Goal: Transaction & Acquisition: Purchase product/service

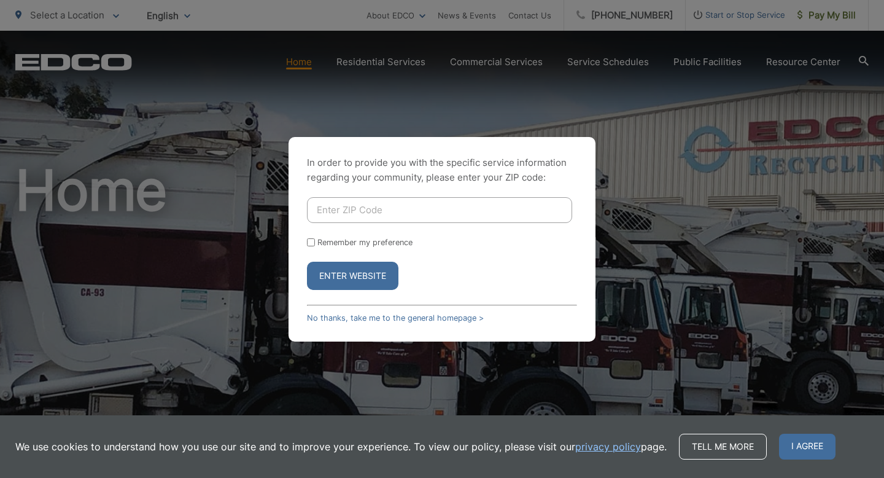
click at [347, 203] on input "Enter ZIP Code" at bounding box center [439, 210] width 265 height 26
type input "92078"
click at [373, 265] on button "Enter Website" at bounding box center [352, 275] width 91 height 28
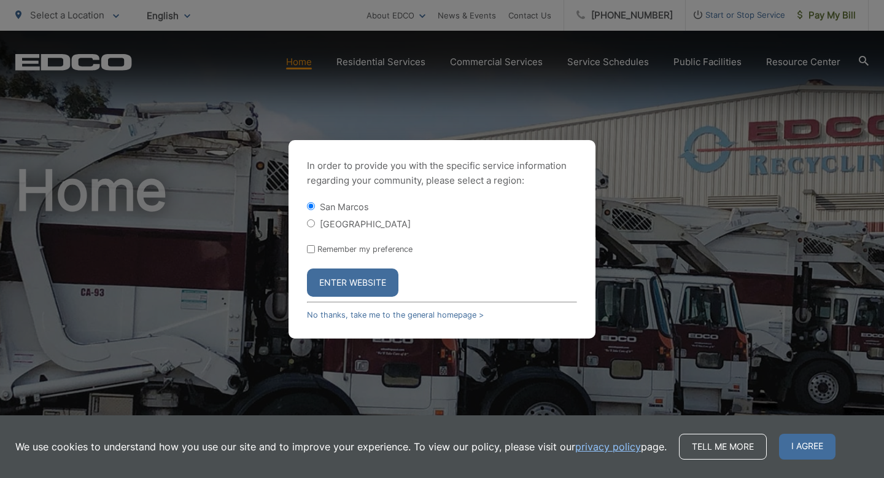
click at [368, 271] on button "Enter Website" at bounding box center [352, 282] width 91 height 28
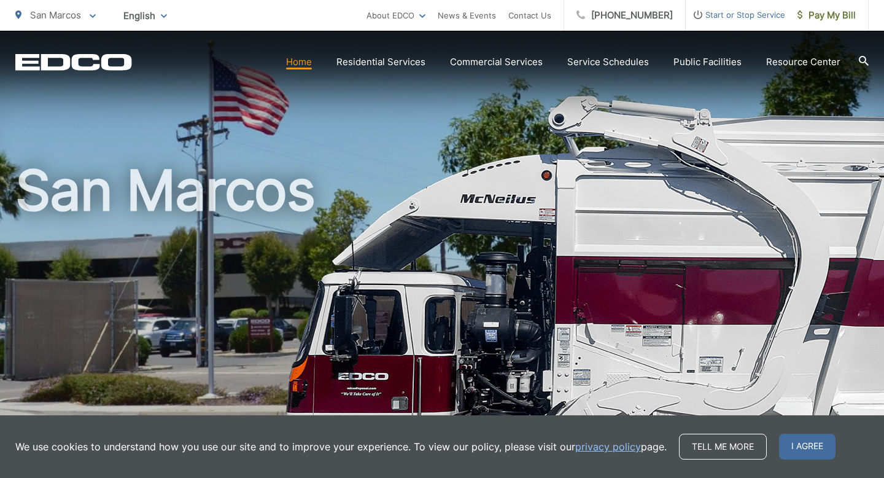
click at [312, 61] on link "Home" at bounding box center [299, 62] width 26 height 15
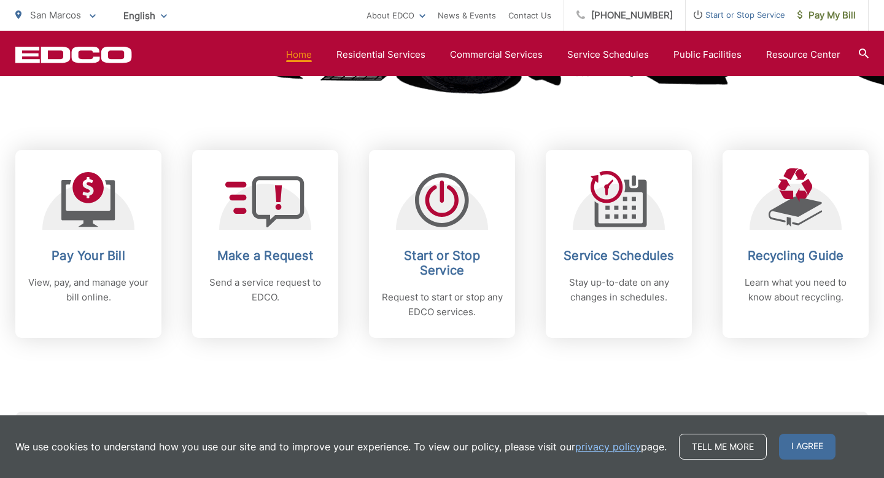
scroll to position [462, 0]
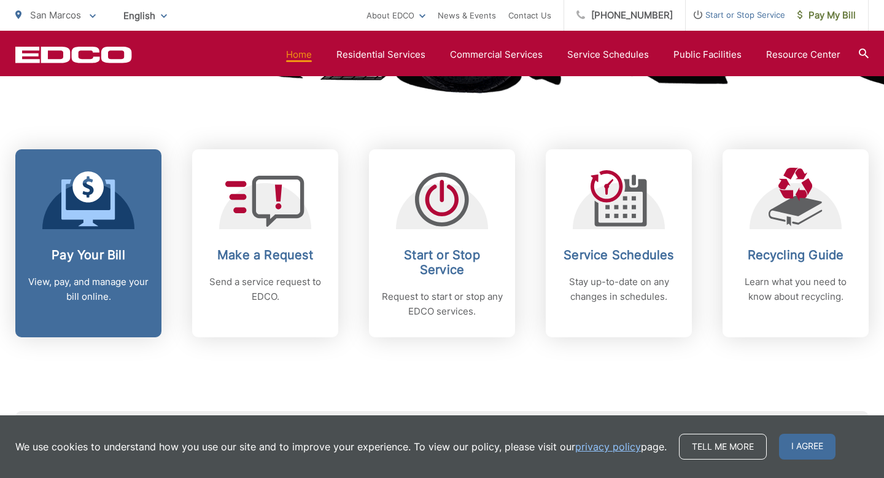
click at [107, 248] on h2 "Pay Your Bill" at bounding box center [89, 254] width 122 height 15
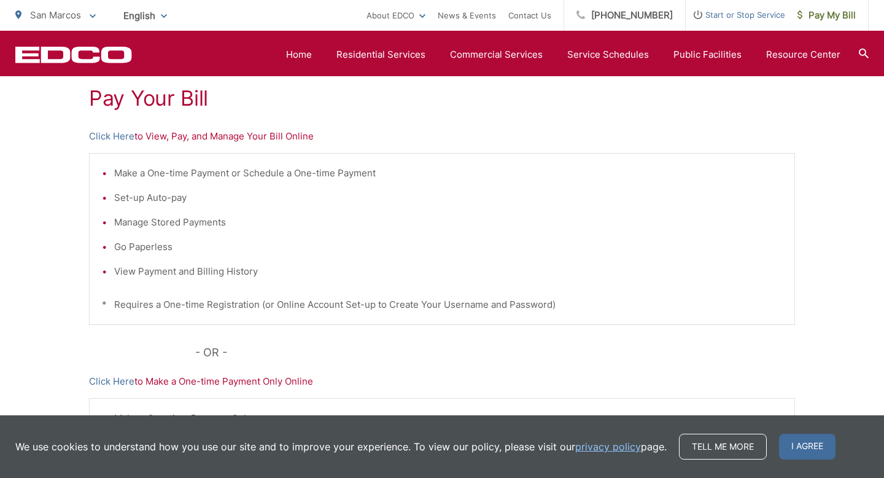
scroll to position [232, 0]
click at [292, 142] on p "Click Here to View, Pay, and Manage Your Bill Online" at bounding box center [442, 137] width 706 height 15
click at [281, 135] on p "Click Here to View, Pay, and Manage Your Bill Online" at bounding box center [442, 137] width 706 height 15
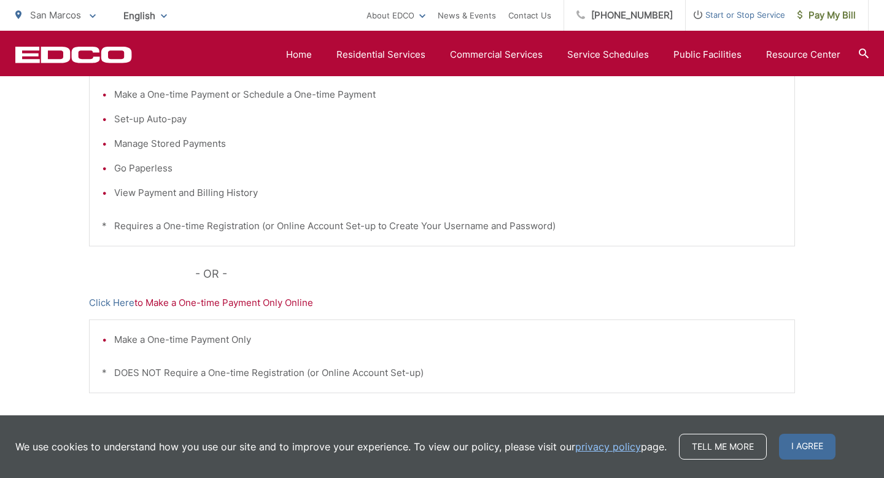
scroll to position [313, 0]
click at [301, 302] on p "Click Here to Make a One-time Payment Only Online" at bounding box center [442, 301] width 706 height 15
click at [125, 302] on link "Click Here" at bounding box center [111, 301] width 45 height 15
